Goal: Information Seeking & Learning: Find specific fact

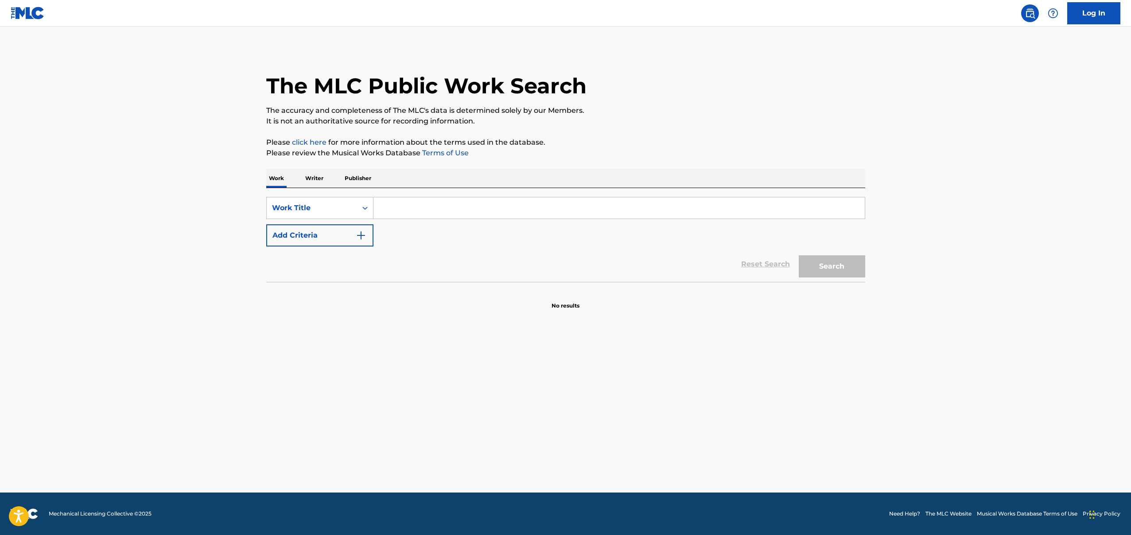
click at [320, 176] on p "Writer" at bounding box center [313, 178] width 23 height 19
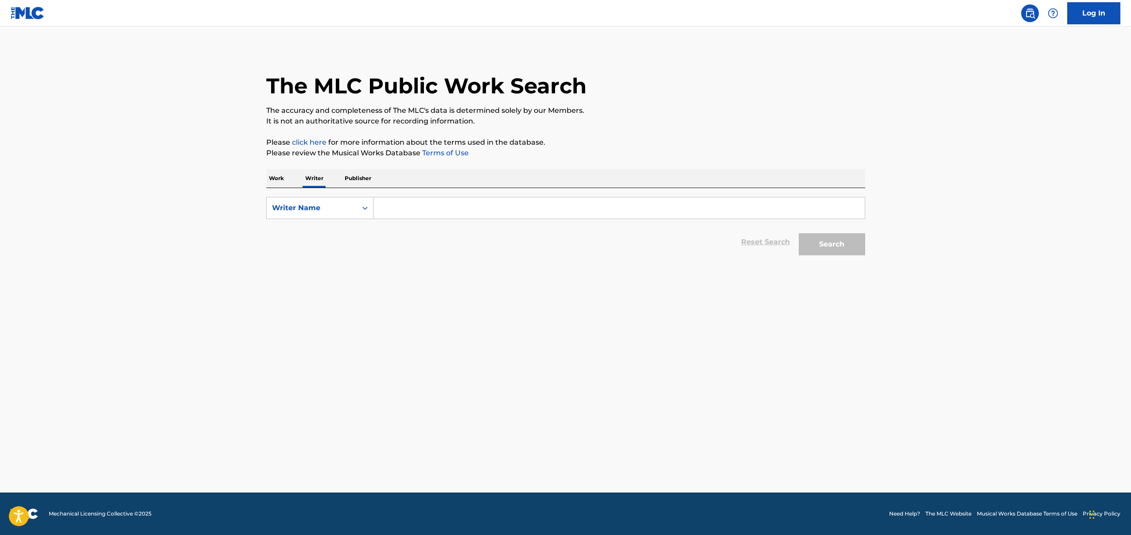
click at [411, 212] on input "Search Form" at bounding box center [618, 208] width 491 height 21
type input "[PERSON_NAME]"
click at [798, 233] on button "Search" at bounding box center [831, 244] width 66 height 22
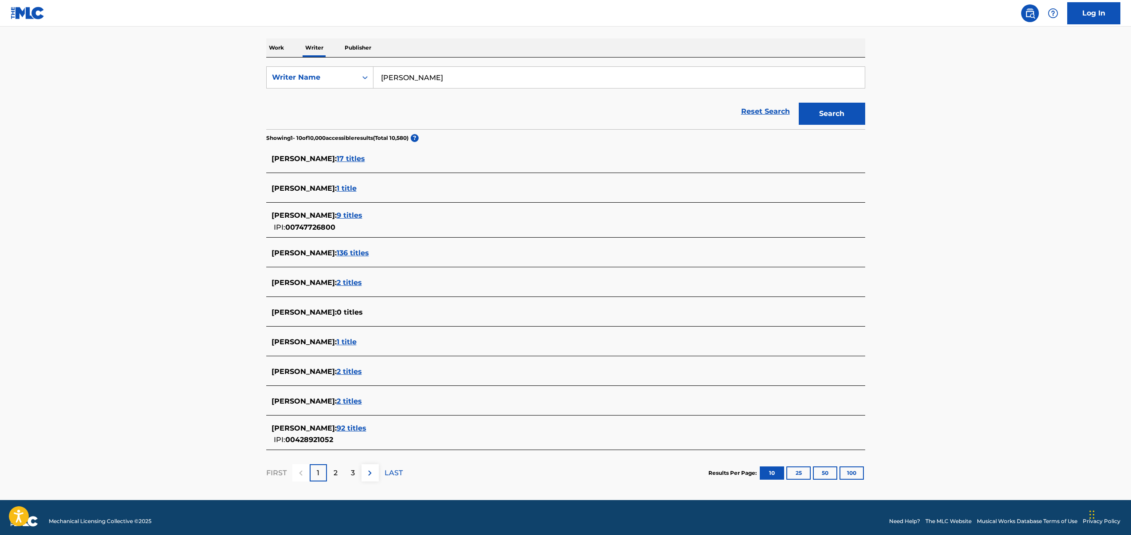
scroll to position [138, 0]
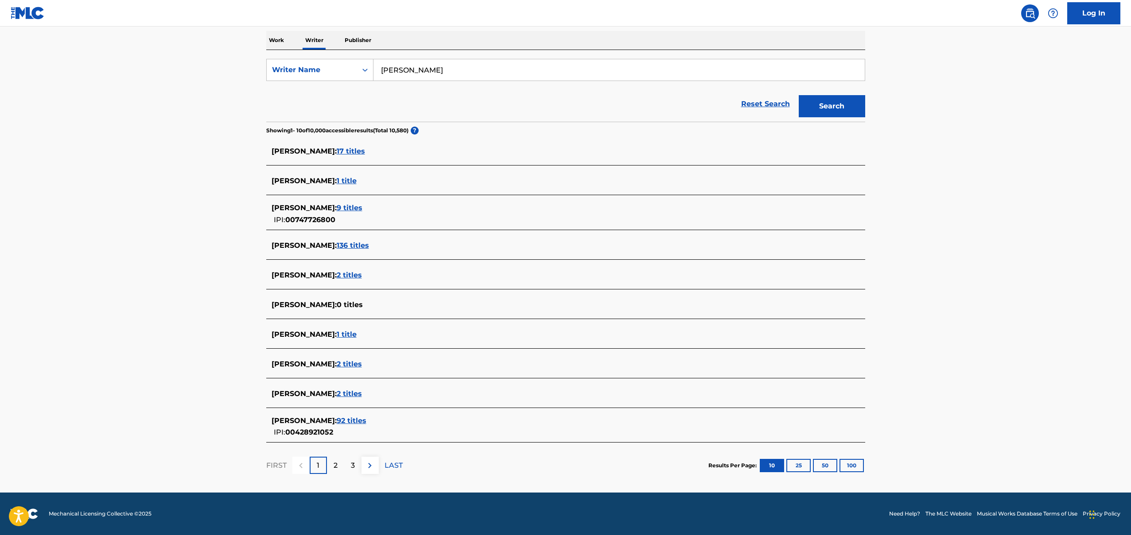
click at [366, 418] on span "92 titles" at bounding box center [352, 421] width 30 height 8
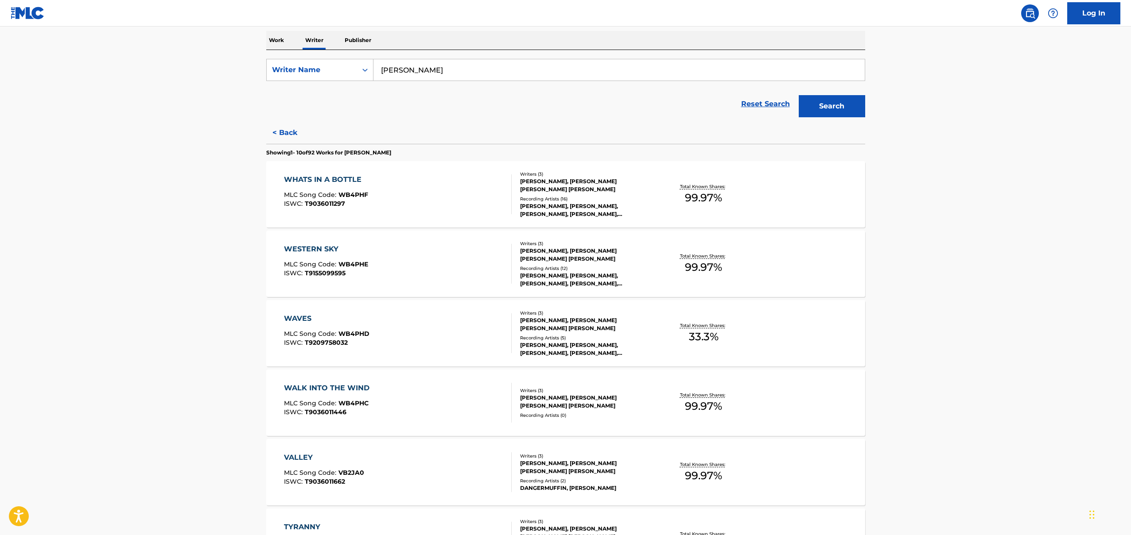
click at [543, 196] on div "Recording Artists ( 16 )" at bounding box center [587, 199] width 134 height 7
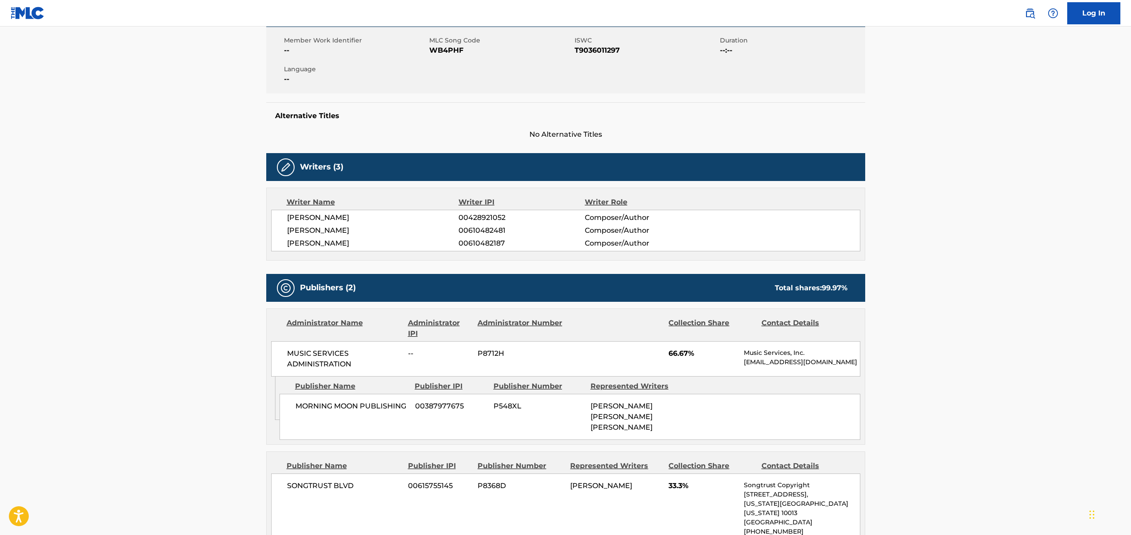
scroll to position [224, 0]
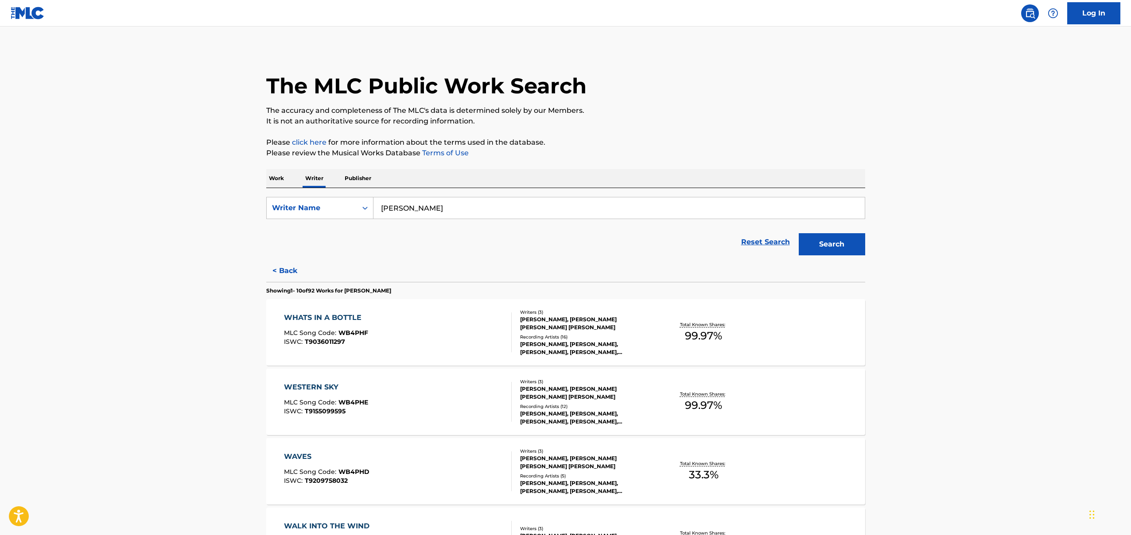
click at [403, 471] on div "WAVES MLC Song Code : WB4PHD ISWC : T9209758032" at bounding box center [398, 472] width 228 height 40
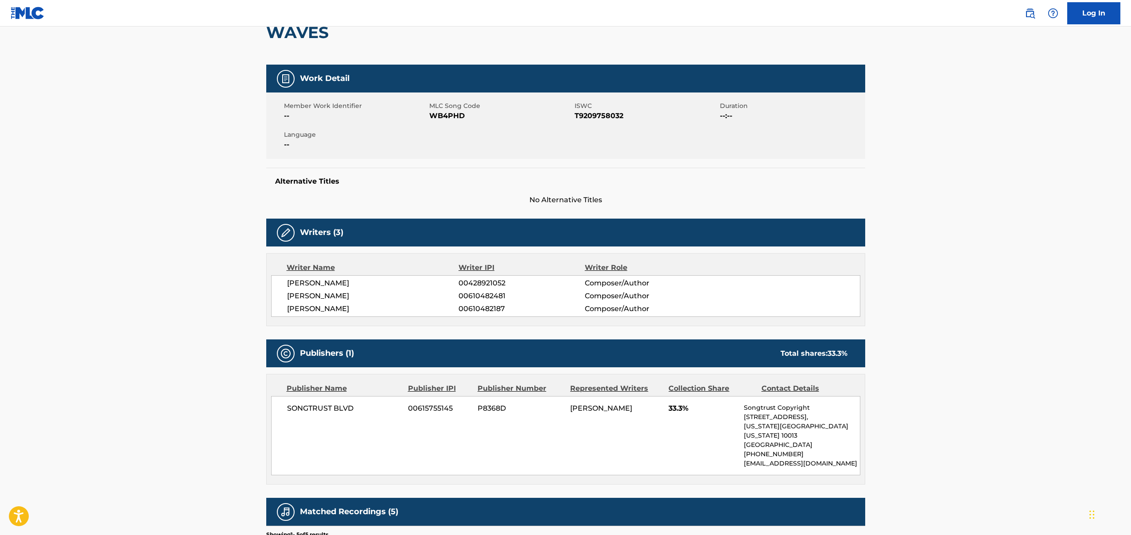
scroll to position [276, 0]
